Goal: Task Accomplishment & Management: Manage account settings

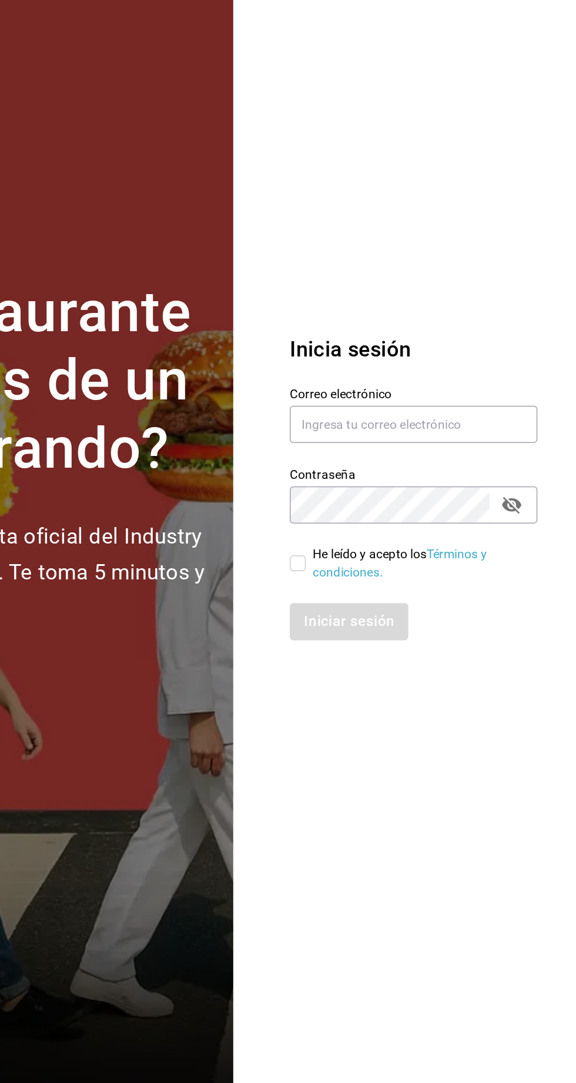
scroll to position [9, 0]
click at [399, 512] on input "text" at bounding box center [465, 499] width 165 height 25
type input "Johna2029@hotmail.com"
click at [390, 597] on input "He leído y acepto los Términos y condiciones." at bounding box center [388, 592] width 11 height 11
checkbox input "true"
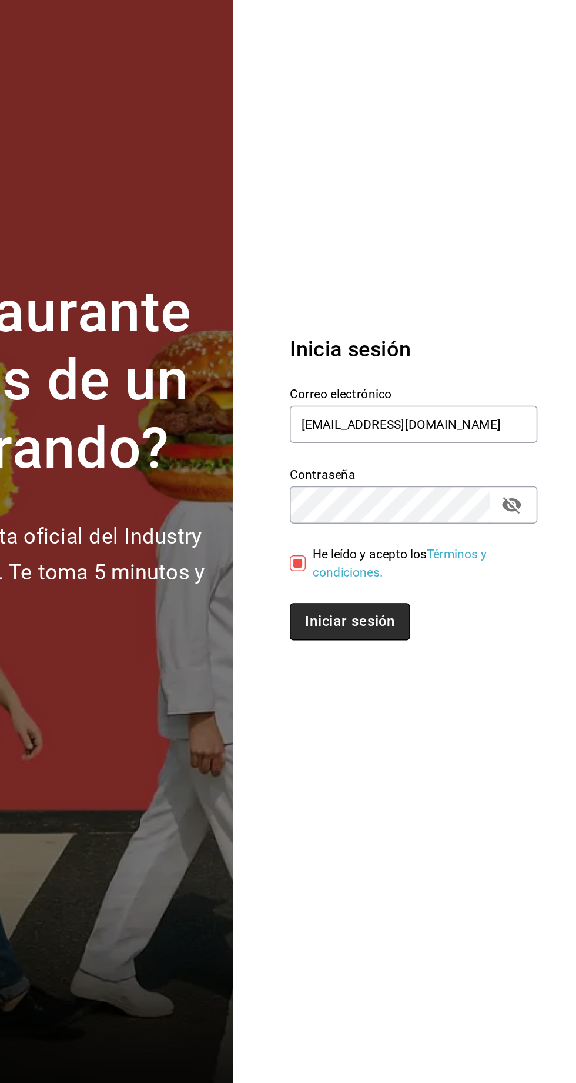
click at [395, 643] on button "Iniciar sesión" at bounding box center [423, 631] width 80 height 25
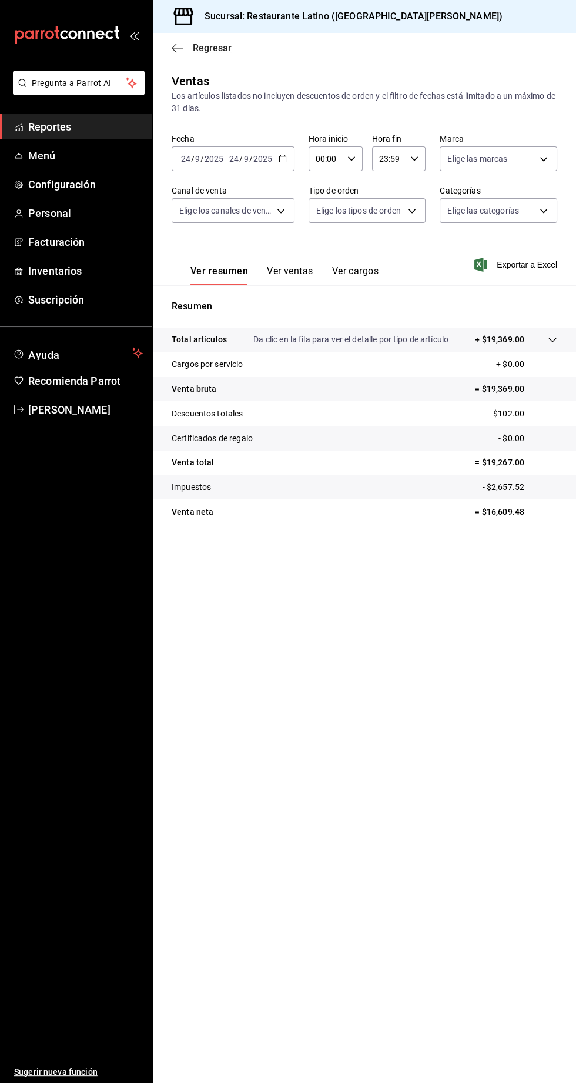
click at [177, 48] on icon "button" at bounding box center [178, 48] width 12 height 1
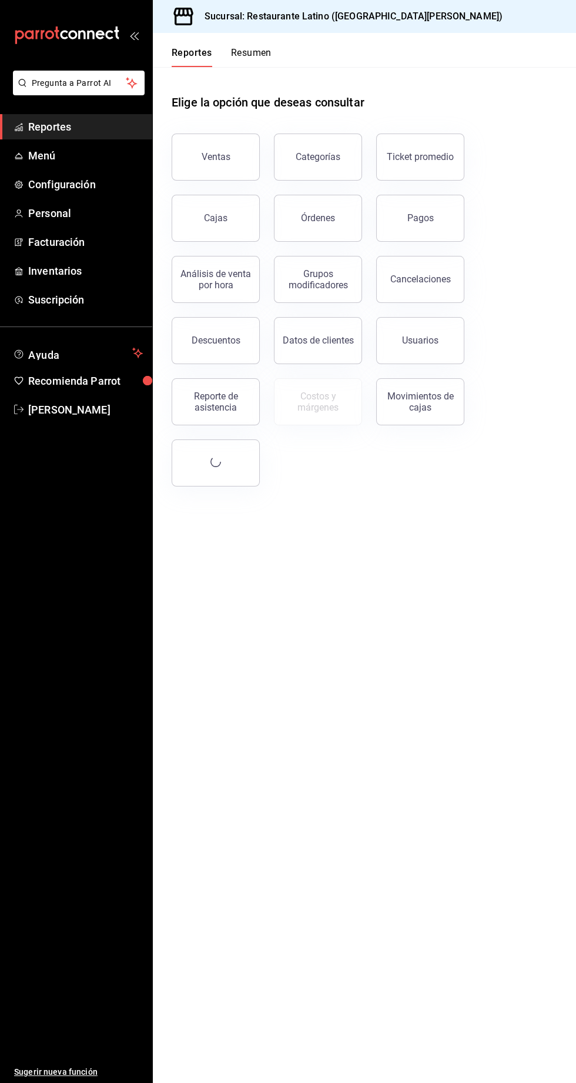
click at [198, 64] on button "Reportes" at bounding box center [192, 57] width 41 height 20
click at [246, 63] on button "Resumen" at bounding box center [251, 57] width 41 height 20
